Goal: Find contact information: Find contact information

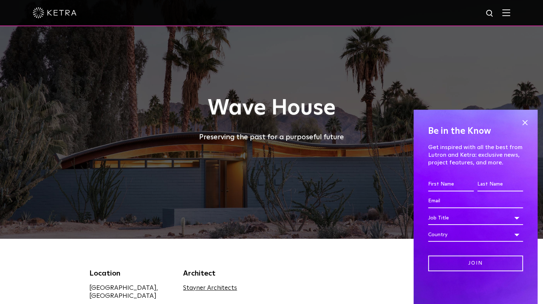
click at [522, 120] on span at bounding box center [524, 122] width 11 height 11
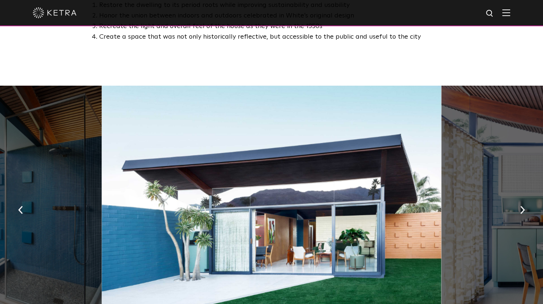
scroll to position [410, 0]
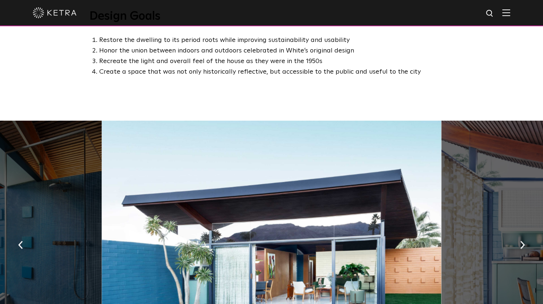
click at [510, 12] on img at bounding box center [506, 12] width 8 height 7
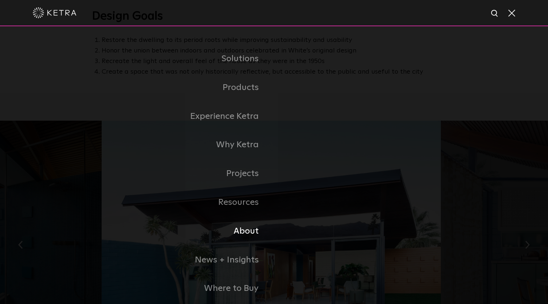
click at [250, 237] on link "About" at bounding box center [183, 231] width 182 height 29
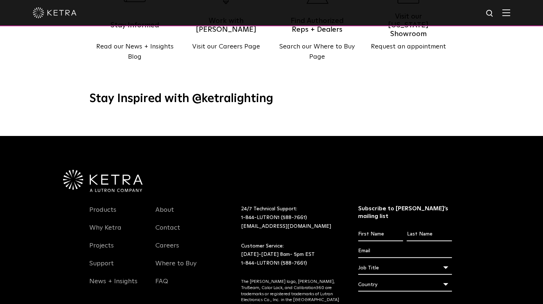
scroll to position [893, 0]
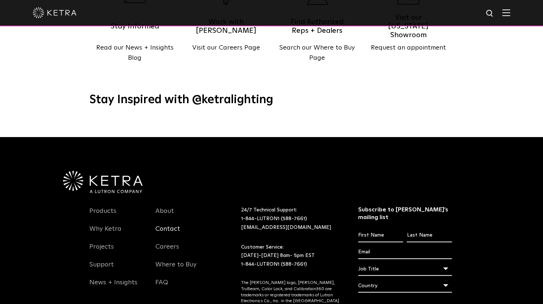
click at [172, 225] on link "Contact" at bounding box center [167, 233] width 25 height 17
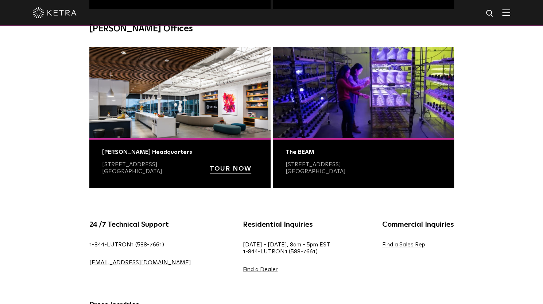
scroll to position [267, 0]
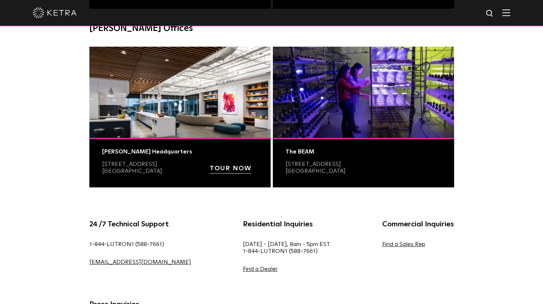
click at [217, 168] on strong "TOUR NOW" at bounding box center [231, 168] width 42 height 7
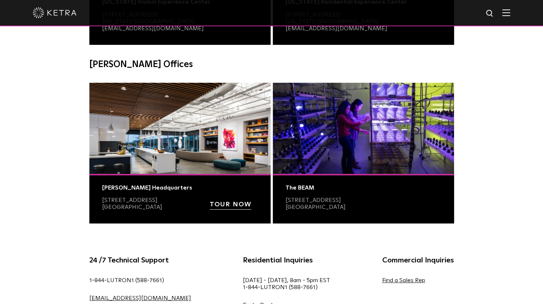
scroll to position [248, 0]
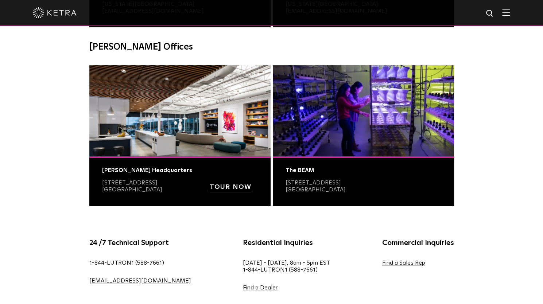
click at [338, 144] on img at bounding box center [363, 110] width 181 height 91
click at [305, 172] on div "The BEAM" at bounding box center [363, 170] width 156 height 7
click at [324, 147] on img at bounding box center [363, 110] width 181 height 91
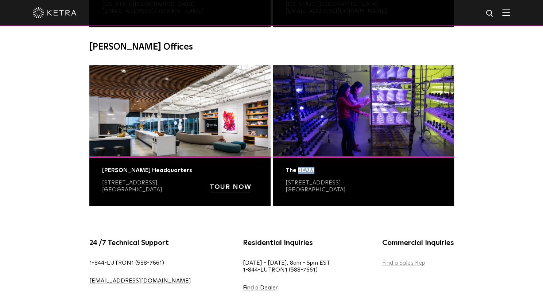
click at [382, 261] on link "Find a Sales Rep" at bounding box center [403, 263] width 43 height 6
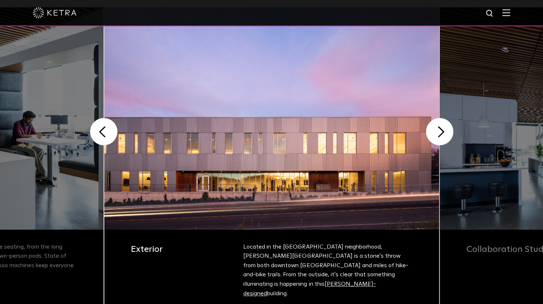
scroll to position [180, 0]
click at [440, 130] on button "Next" at bounding box center [439, 131] width 27 height 27
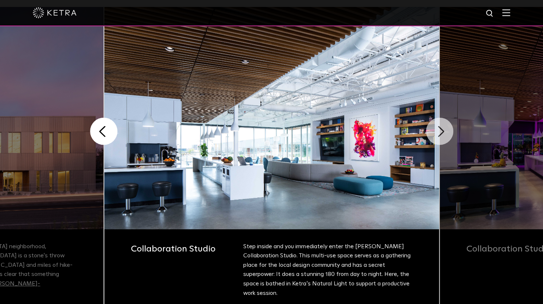
click at [440, 130] on button "Next" at bounding box center [439, 131] width 27 height 27
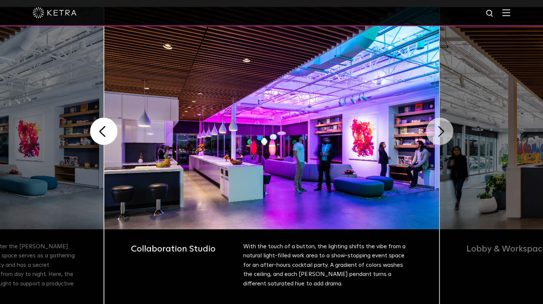
click at [440, 130] on button "Next" at bounding box center [439, 131] width 27 height 27
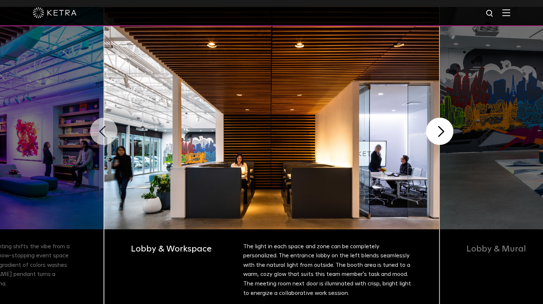
click at [110, 128] on button "Previous" at bounding box center [103, 131] width 27 height 27
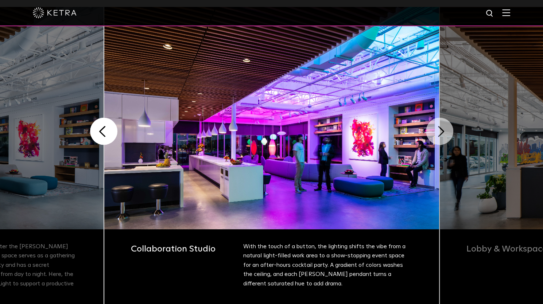
click at [437, 132] on button "Next" at bounding box center [439, 131] width 27 height 27
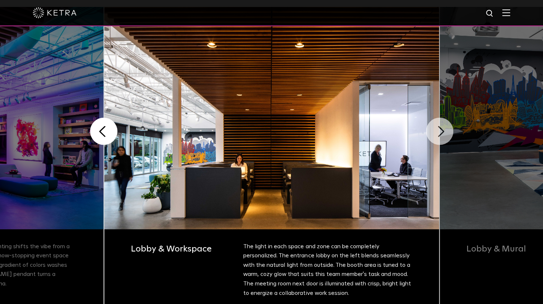
click at [441, 128] on button "Next" at bounding box center [439, 131] width 27 height 27
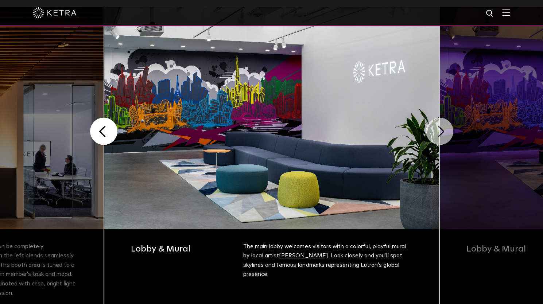
click at [437, 136] on button "Next" at bounding box center [439, 131] width 27 height 27
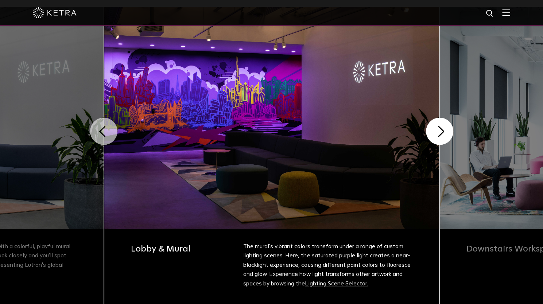
click at [110, 130] on button "Previous" at bounding box center [103, 131] width 27 height 27
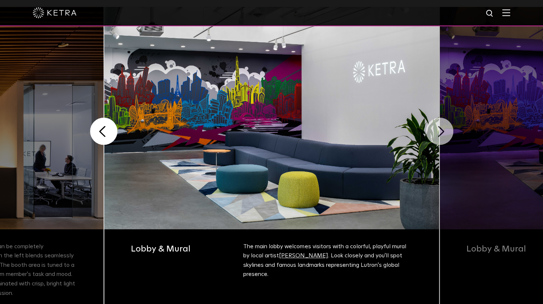
click at [441, 128] on button "Next" at bounding box center [439, 131] width 27 height 27
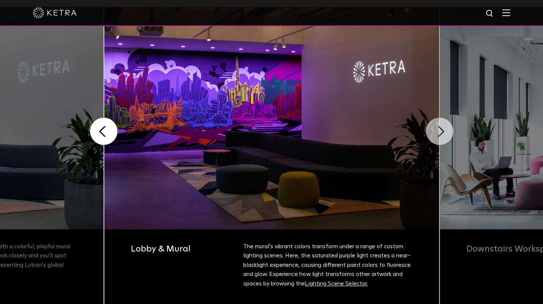
click at [441, 128] on button "Next" at bounding box center [439, 131] width 27 height 27
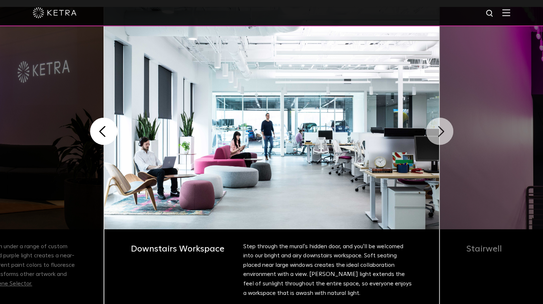
click at [441, 128] on button "Next" at bounding box center [439, 131] width 27 height 27
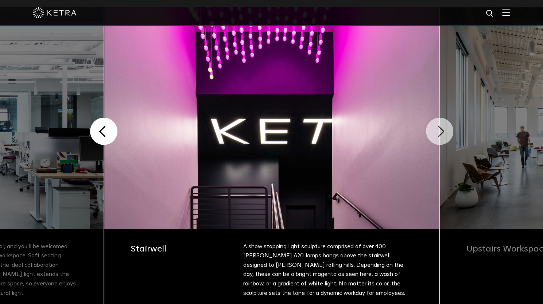
click at [441, 128] on button "Next" at bounding box center [439, 131] width 27 height 27
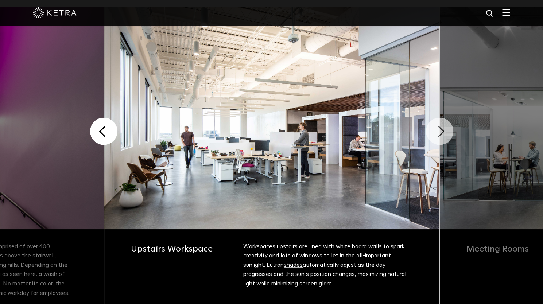
click at [441, 128] on button "Next" at bounding box center [439, 131] width 27 height 27
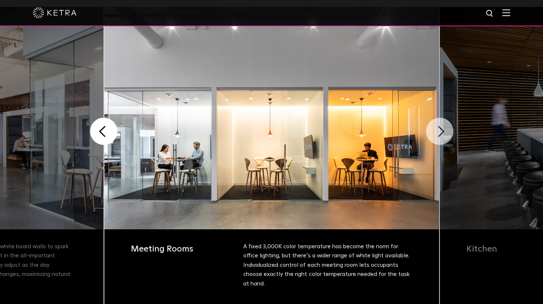
click at [441, 128] on button "Next" at bounding box center [439, 131] width 27 height 27
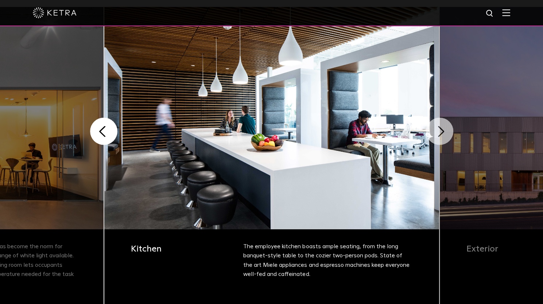
click at [441, 128] on button "Next" at bounding box center [439, 131] width 27 height 27
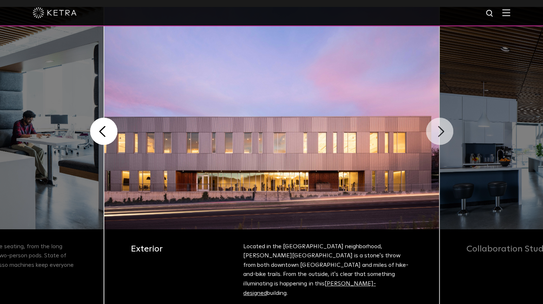
click at [441, 128] on button "Next" at bounding box center [439, 131] width 27 height 27
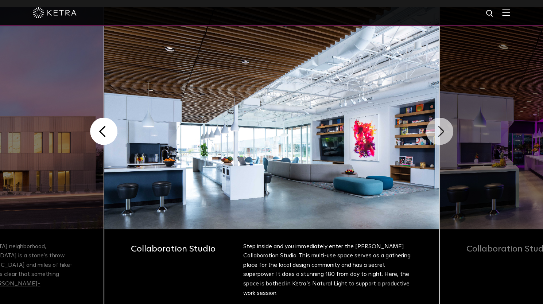
click at [441, 128] on button "Next" at bounding box center [439, 131] width 27 height 27
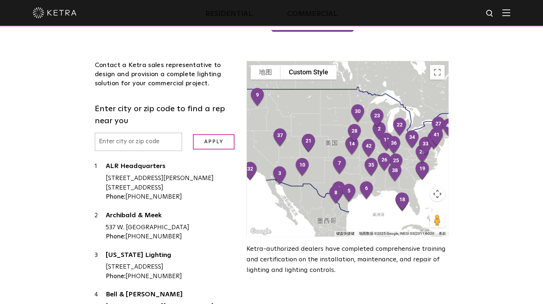
scroll to position [175, 0]
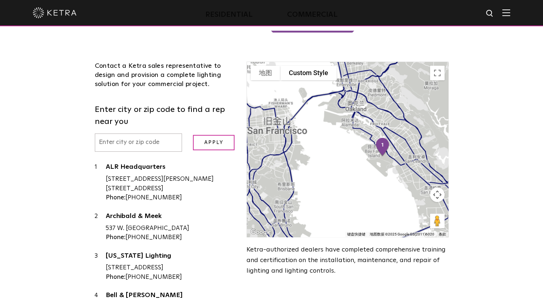
click at [382, 146] on img "1" at bounding box center [382, 148] width 21 height 26
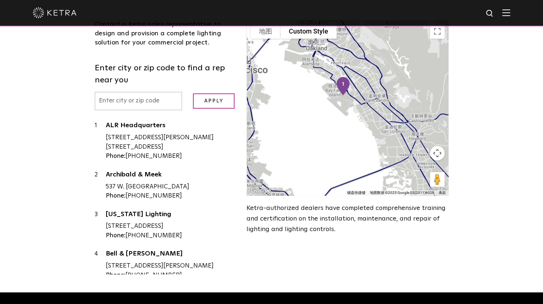
scroll to position [217, 0]
